Goal: Register for event/course

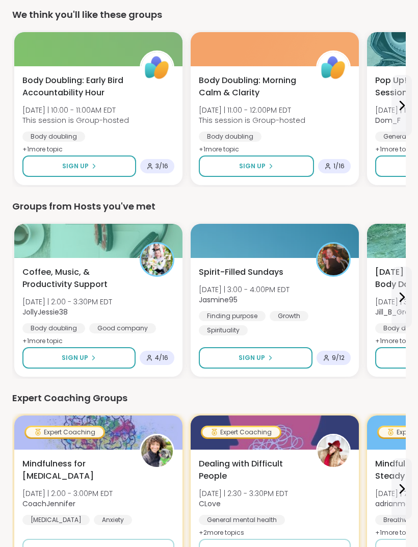
scroll to position [376, 0]
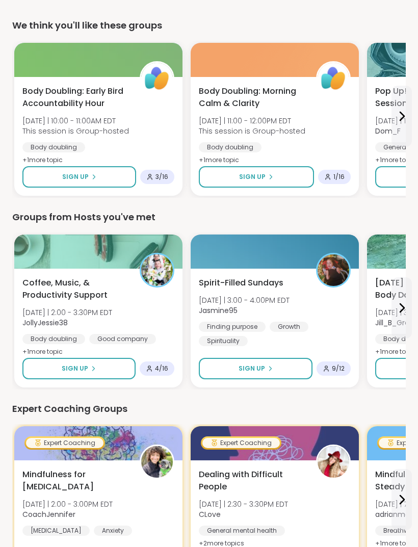
click at [288, 504] on span "[DATE] | 2:30 - 3:30PM EDT" at bounding box center [243, 504] width 89 height 10
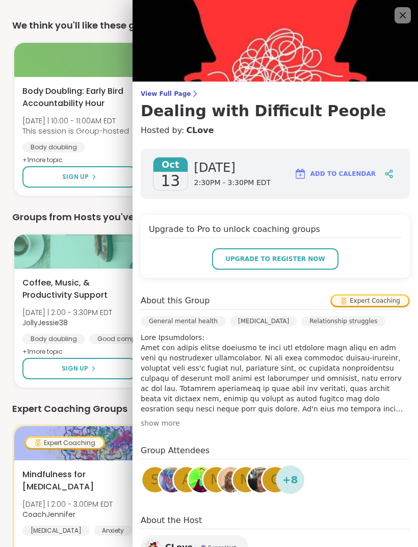
click at [393, 10] on img at bounding box center [274, 41] width 285 height 82
click at [394, 16] on img at bounding box center [274, 41] width 285 height 82
click at [402, 17] on icon at bounding box center [402, 15] width 12 height 12
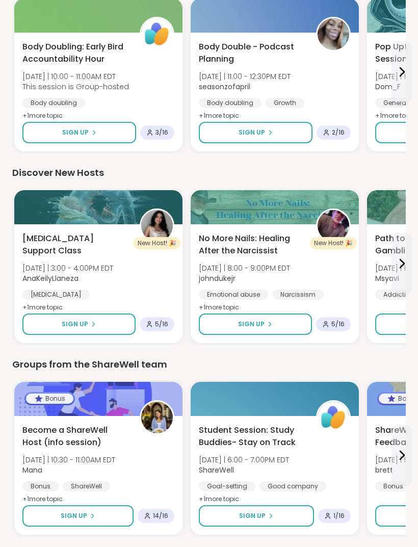
scroll to position [1187, 0]
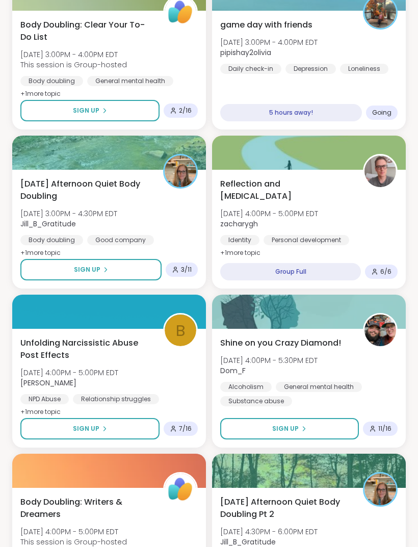
scroll to position [1944, 0]
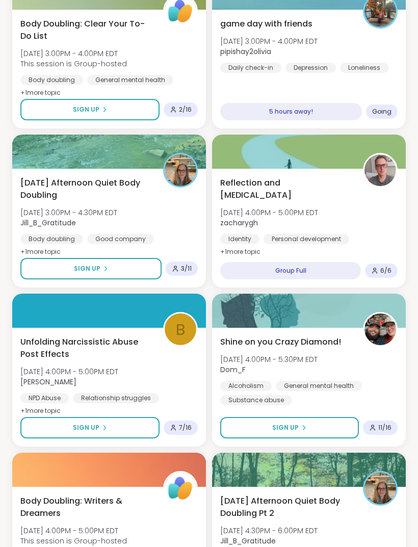
click at [324, 112] on div "5 hours away!" at bounding box center [291, 111] width 142 height 17
click at [300, 113] on div "5 hours away!" at bounding box center [291, 111] width 142 height 17
click at [304, 95] on div "game day with friends [PERSON_NAME][DATE] 3:00PM - 4:00PM EDT pipishay2olivia D…" at bounding box center [309, 69] width 194 height 119
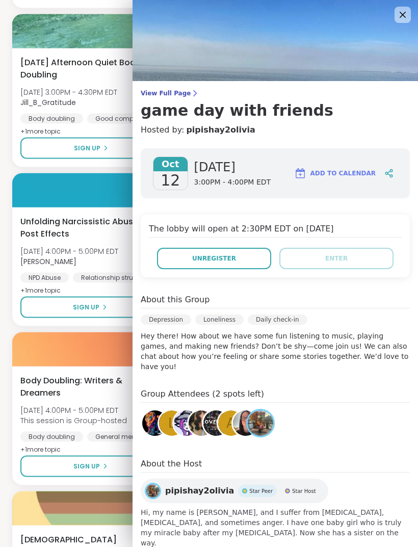
scroll to position [2065, 0]
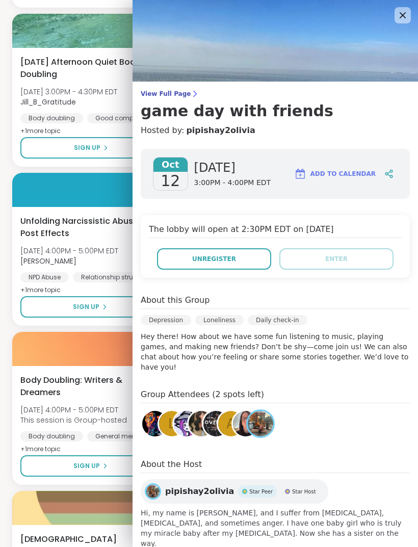
click at [398, 20] on icon at bounding box center [402, 15] width 12 height 12
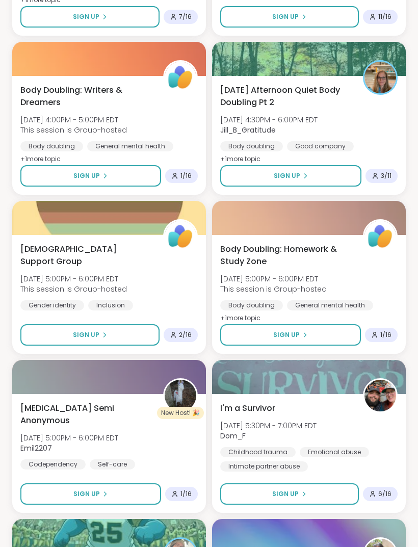
scroll to position [2355, 0]
click at [317, 174] on button "Sign Up" at bounding box center [290, 175] width 141 height 21
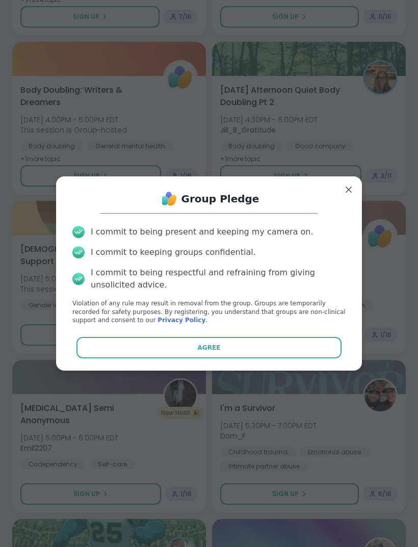
click at [268, 358] on button "Agree" at bounding box center [208, 347] width 265 height 21
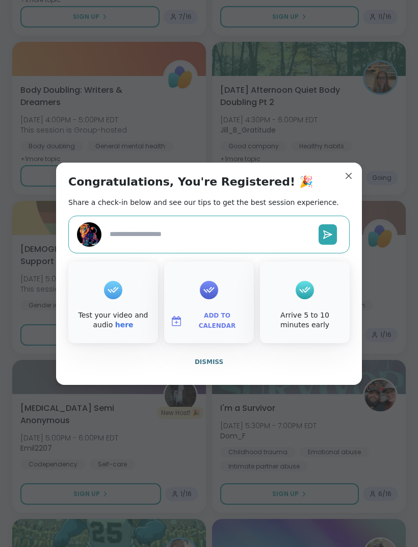
click at [354, 184] on div "Congratulations, You're Registered! 🎉 Share a check-in below and see our tips t…" at bounding box center [209, 274] width 306 height 222
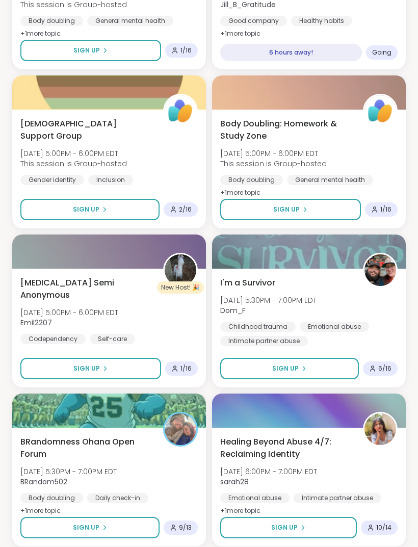
scroll to position [2495, 0]
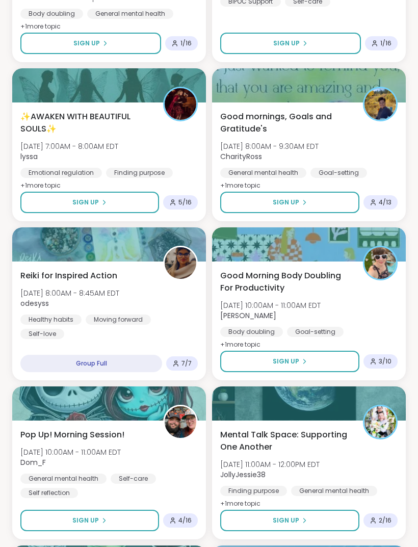
scroll to position [4868, 0]
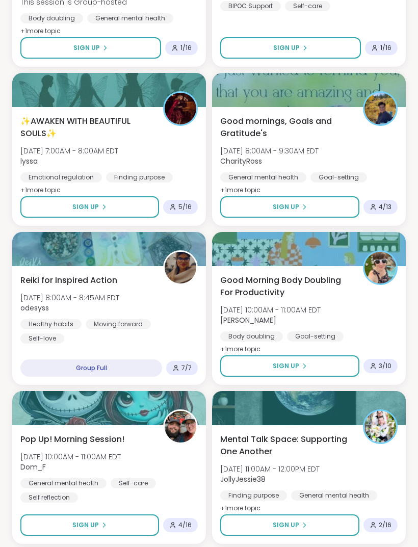
click at [320, 209] on button "Sign Up" at bounding box center [289, 206] width 139 height 21
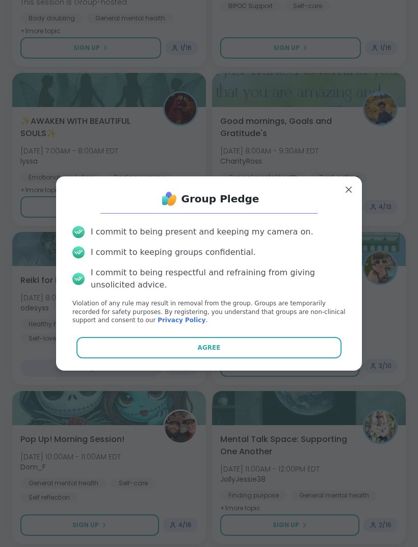
click at [284, 358] on button "Agree" at bounding box center [208, 347] width 265 height 21
click at [283, 358] on div "Agree" at bounding box center [208, 347] width 289 height 21
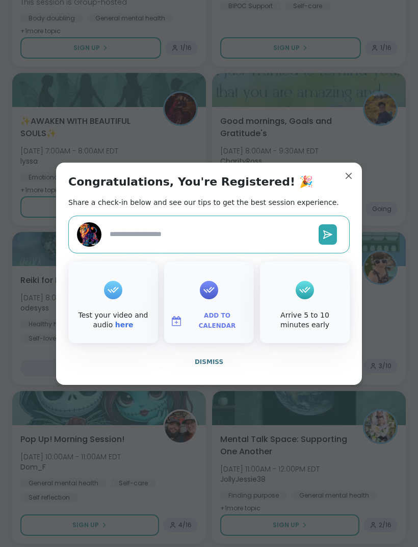
type textarea "*"
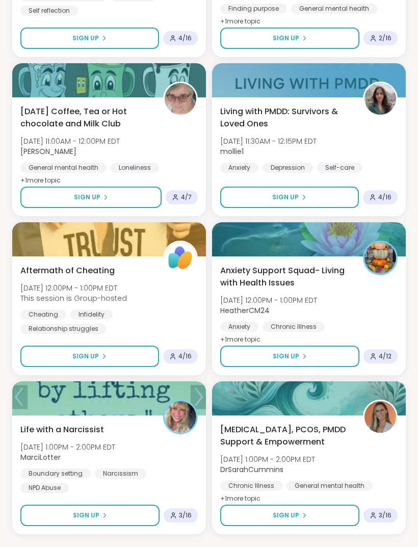
scroll to position [5356, 0]
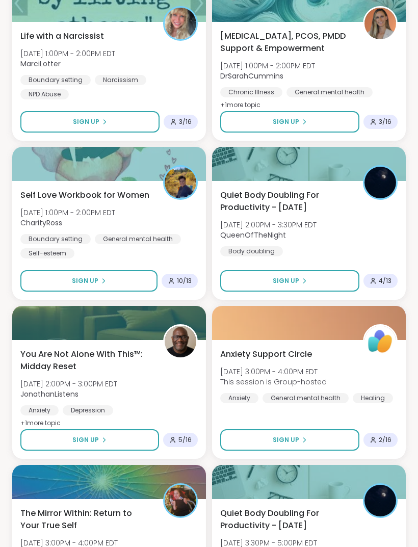
scroll to position [5748, 0]
click at [120, 284] on button "Sign Up" at bounding box center [88, 280] width 137 height 21
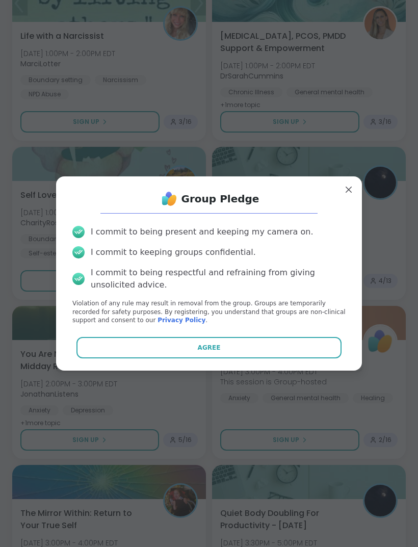
click at [209, 352] on span "Agree" at bounding box center [209, 347] width 23 height 9
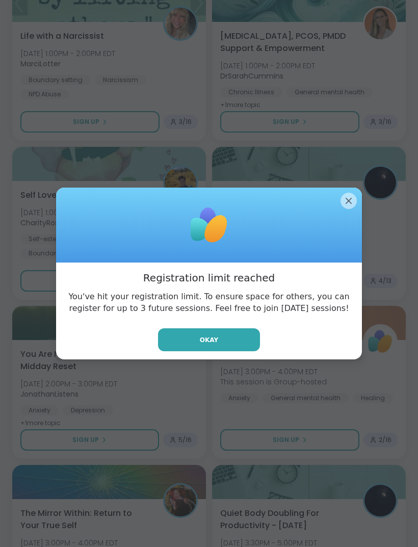
click at [340, 228] on div at bounding box center [209, 224] width 306 height 75
click at [340, 220] on div at bounding box center [209, 224] width 306 height 75
click at [332, 232] on div at bounding box center [209, 224] width 306 height 75
click at [345, 226] on div at bounding box center [209, 224] width 306 height 75
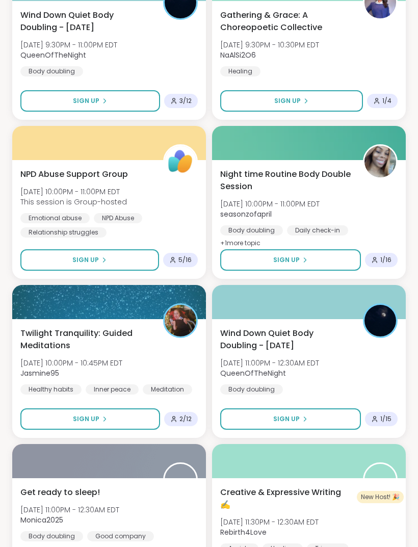
scroll to position [8218, 0]
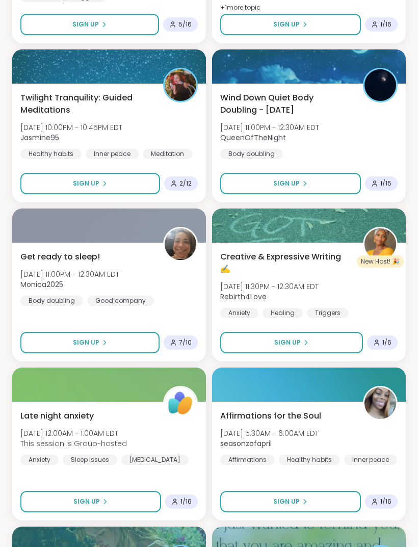
click at [323, 346] on button "Sign Up" at bounding box center [291, 342] width 143 height 21
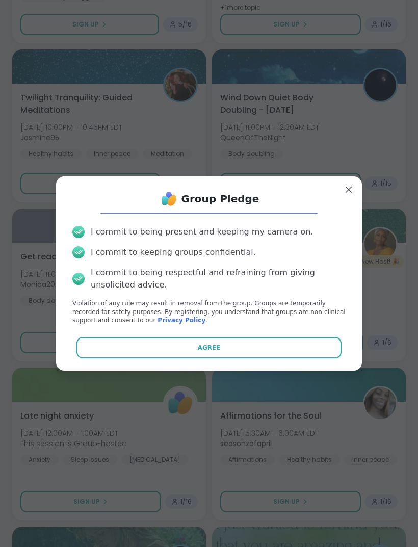
click at [308, 358] on button "Agree" at bounding box center [208, 347] width 265 height 21
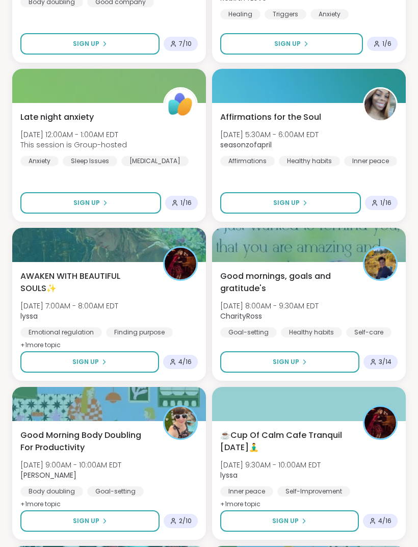
scroll to position [8689, 0]
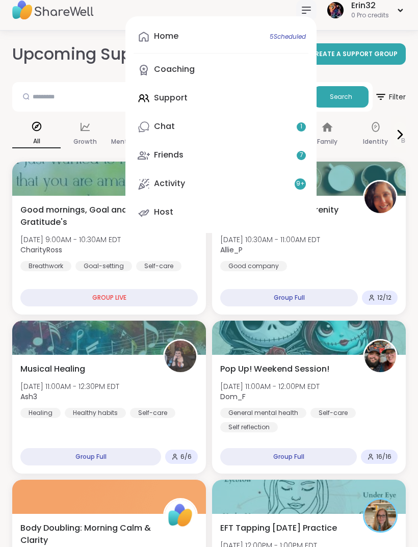
click at [293, 41] on span "5 Scheduled" at bounding box center [288, 37] width 36 height 8
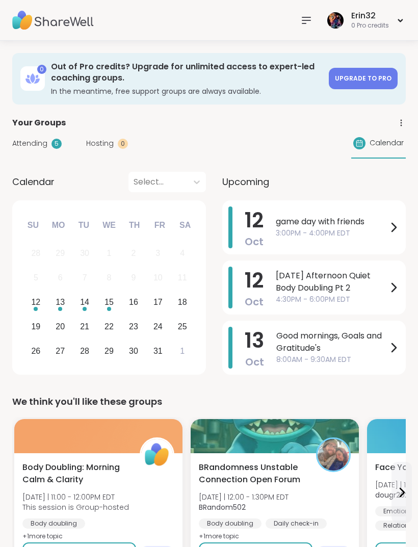
click at [399, 17] on div "Erin32 0 Pro credits" at bounding box center [365, 20] width 81 height 24
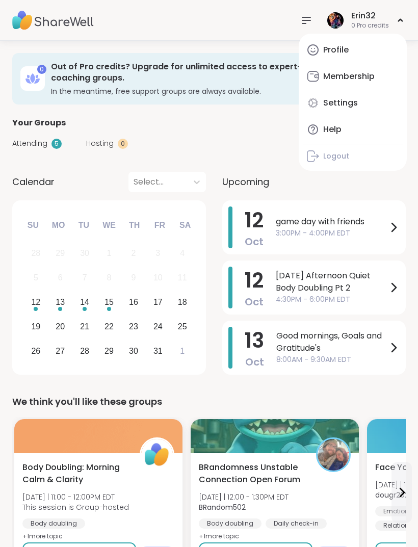
click at [274, 123] on div "Your Groups" at bounding box center [208, 123] width 393 height 12
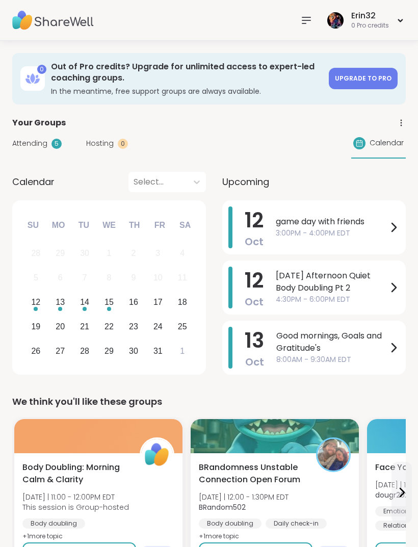
click at [399, 126] on icon at bounding box center [400, 122] width 9 height 9
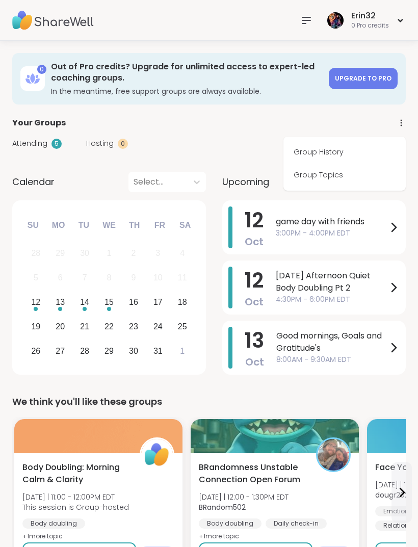
click at [371, 149] on link "Group History" at bounding box center [344, 152] width 114 height 23
